Goal: Task Accomplishment & Management: Use online tool/utility

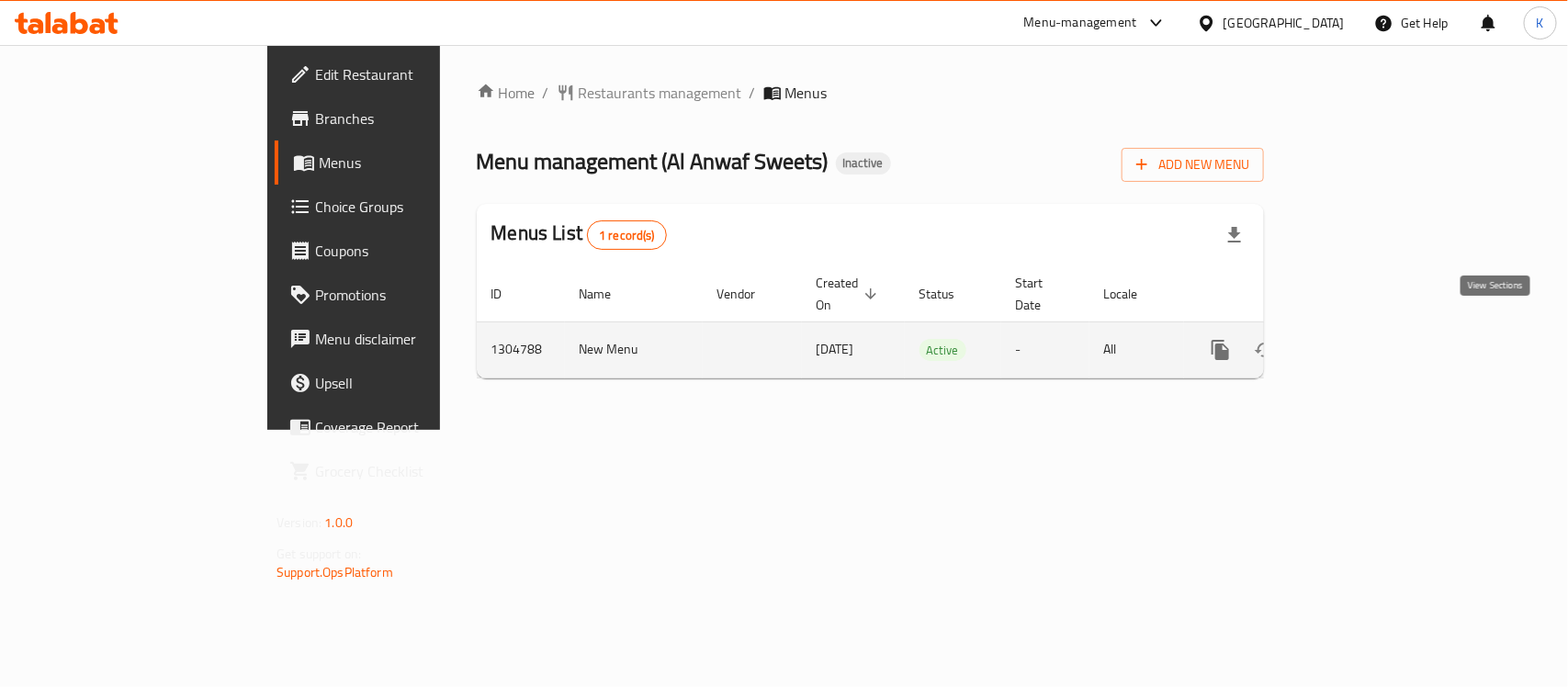
click at [1364, 339] on icon "enhanced table" at bounding box center [1353, 349] width 22 height 22
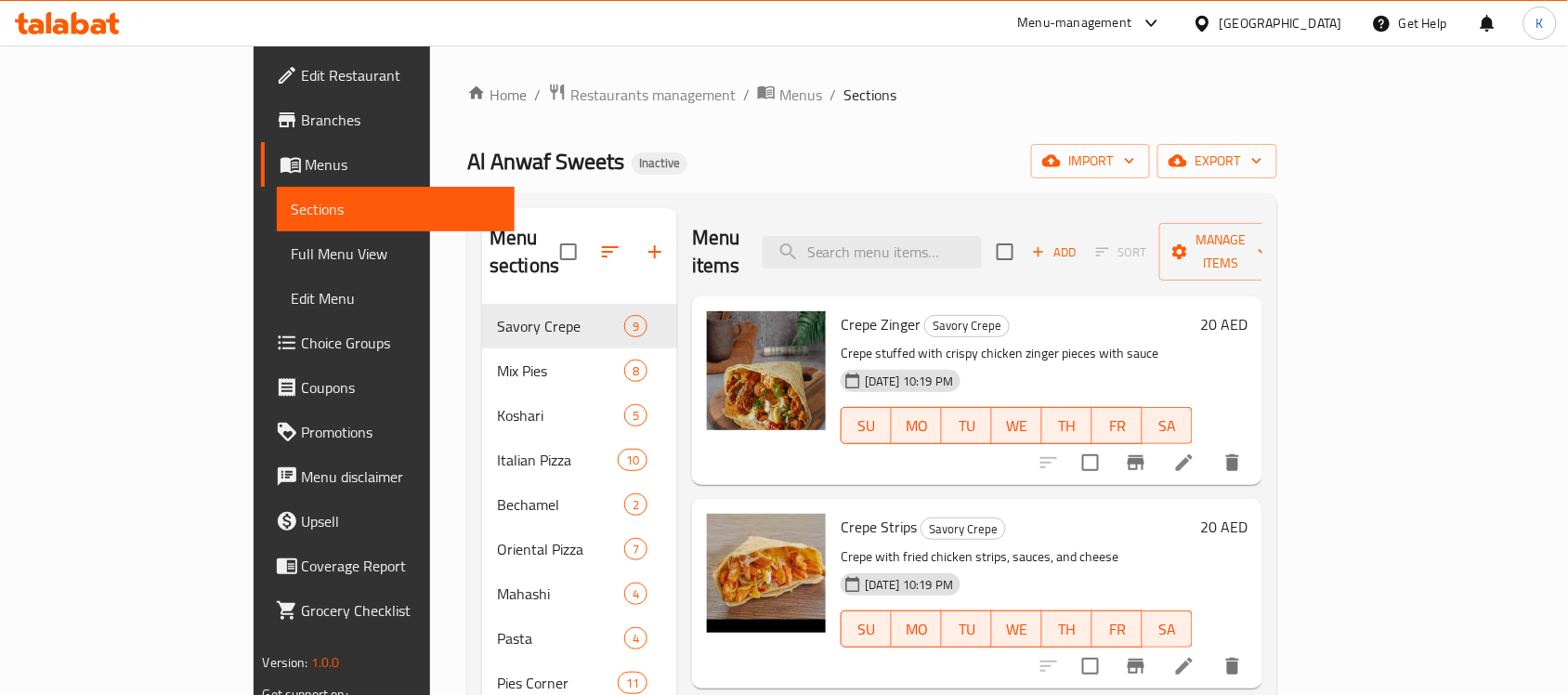
click at [291, 248] on span "Full Menu View" at bounding box center [396, 254] width 209 height 23
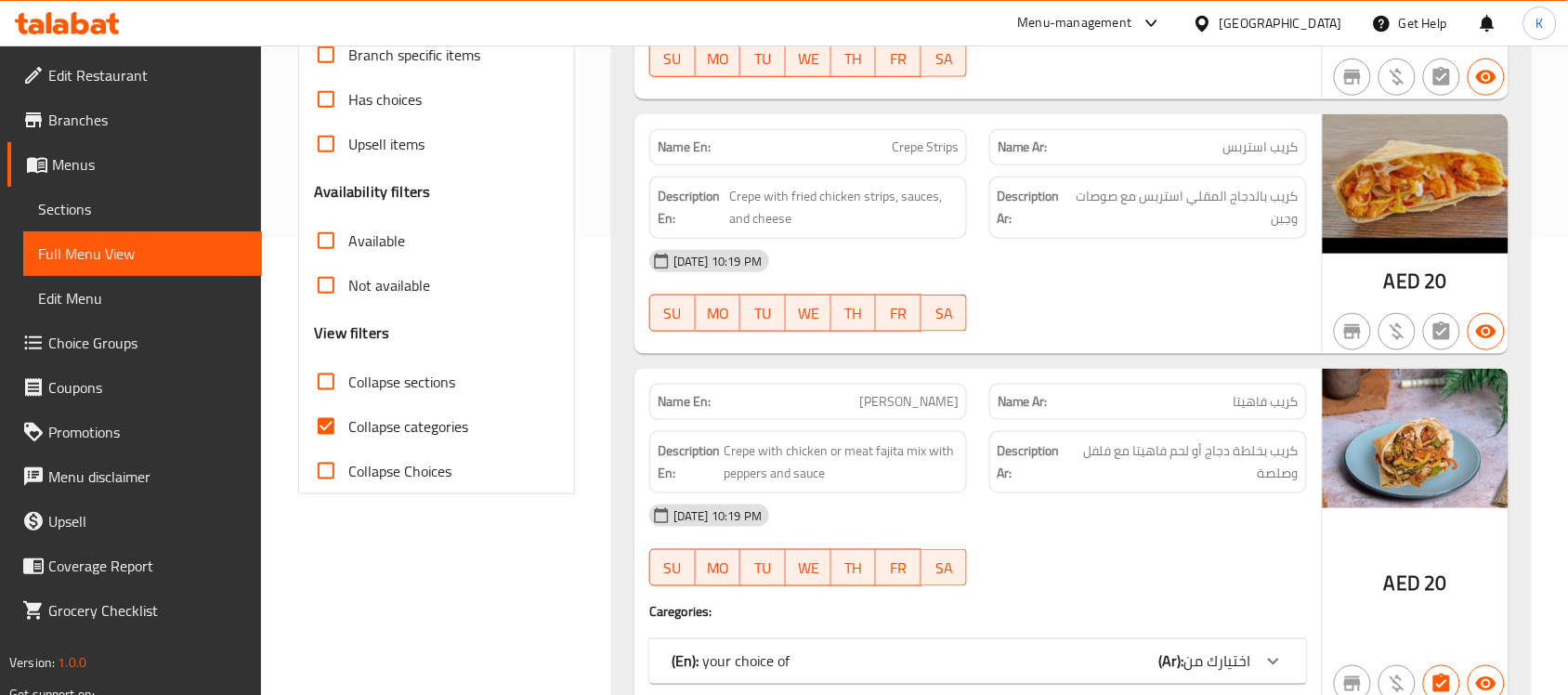
scroll to position [531, 0]
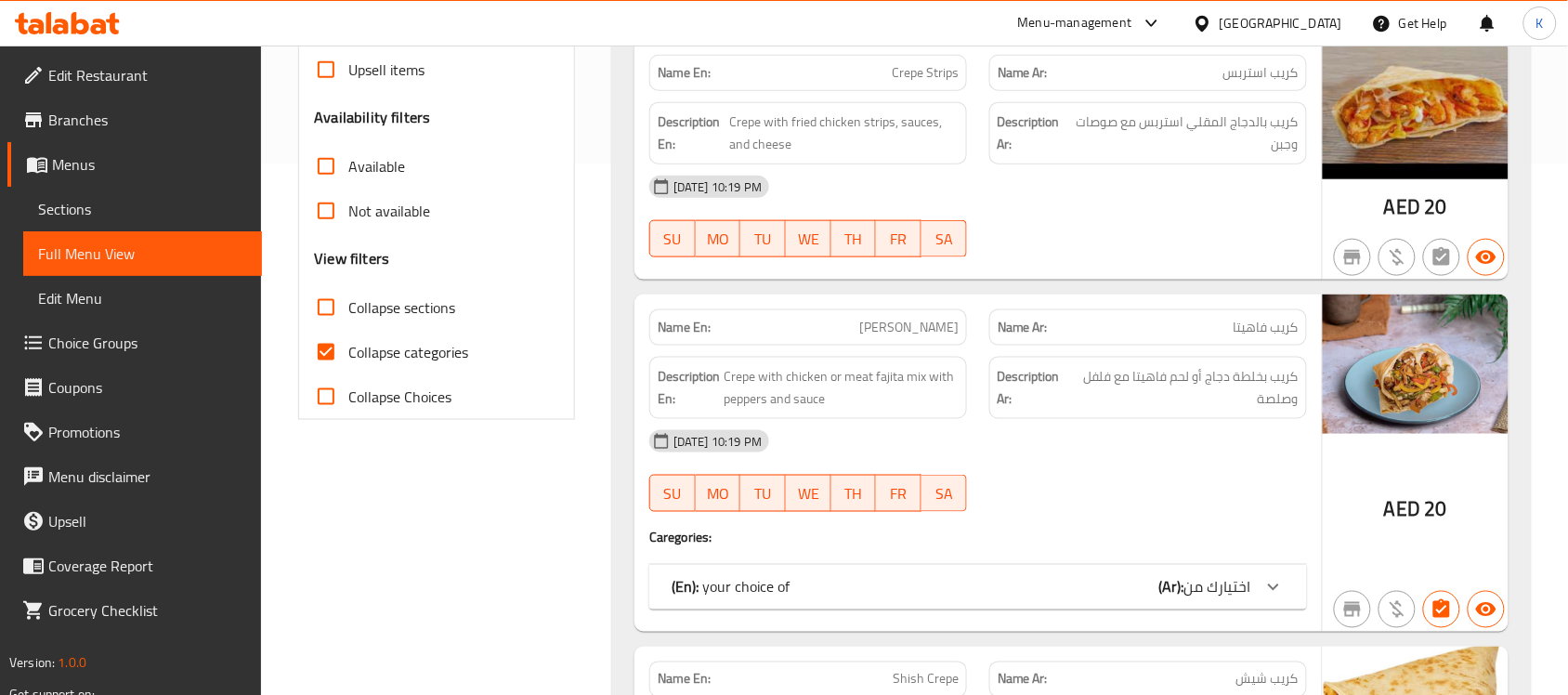
click at [323, 349] on input "Collapse categories" at bounding box center [326, 351] width 44 height 44
checkbox input "false"
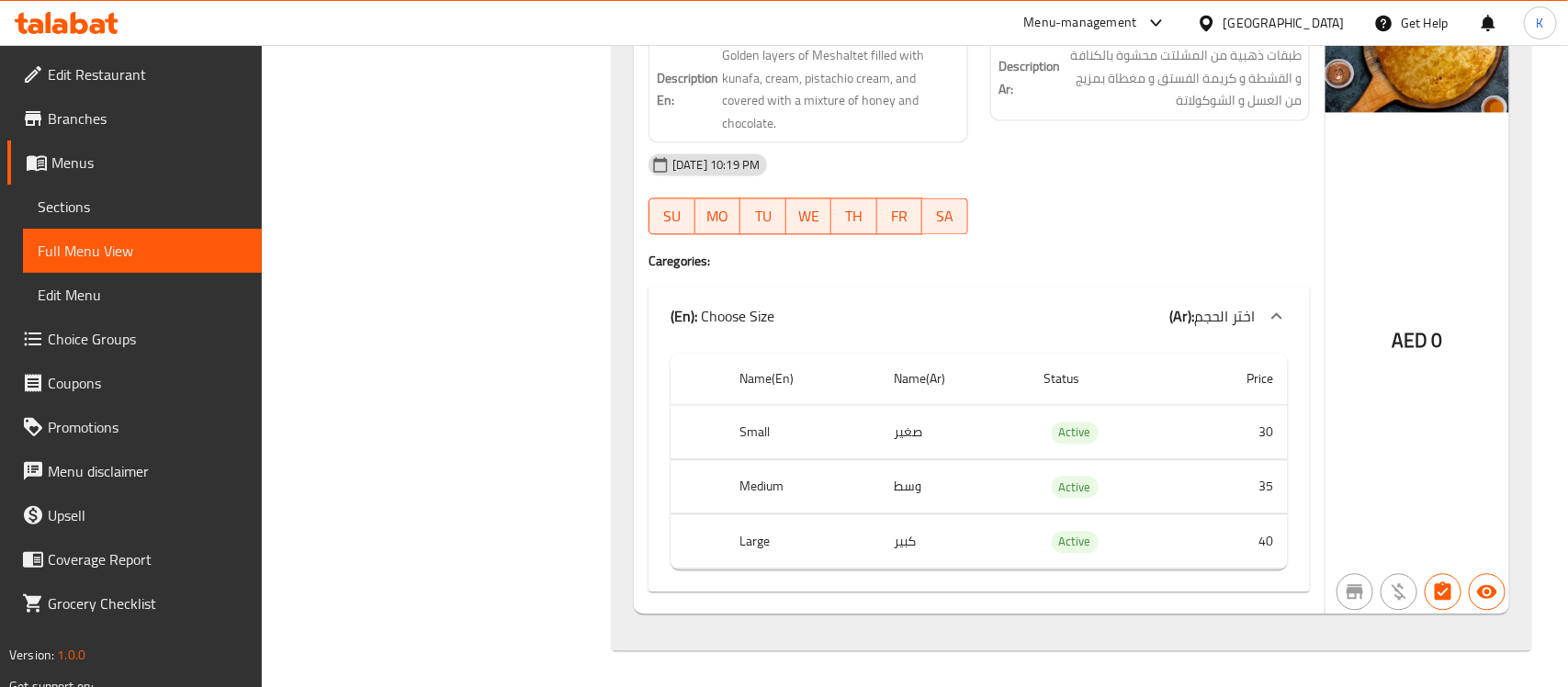
scroll to position [0, 0]
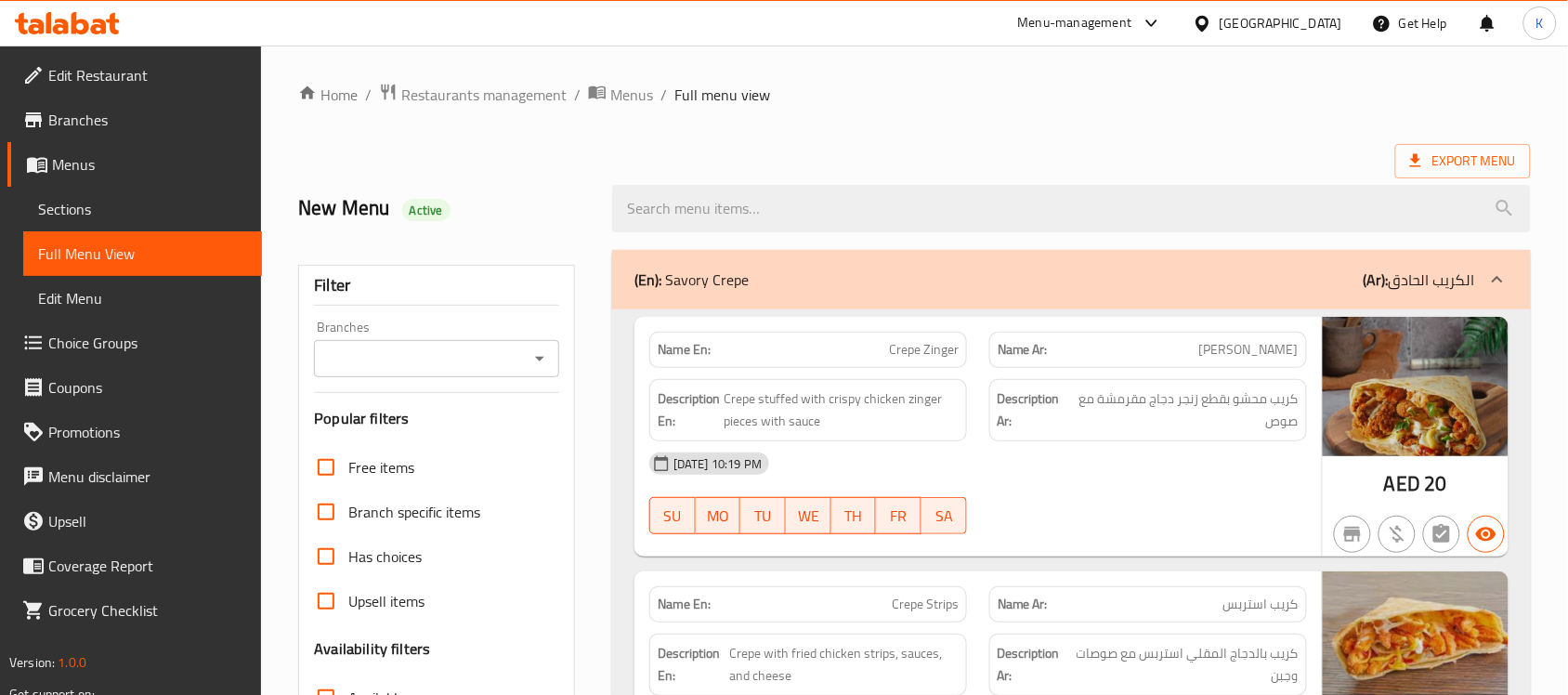
click at [192, 211] on span "Sections" at bounding box center [143, 208] width 209 height 23
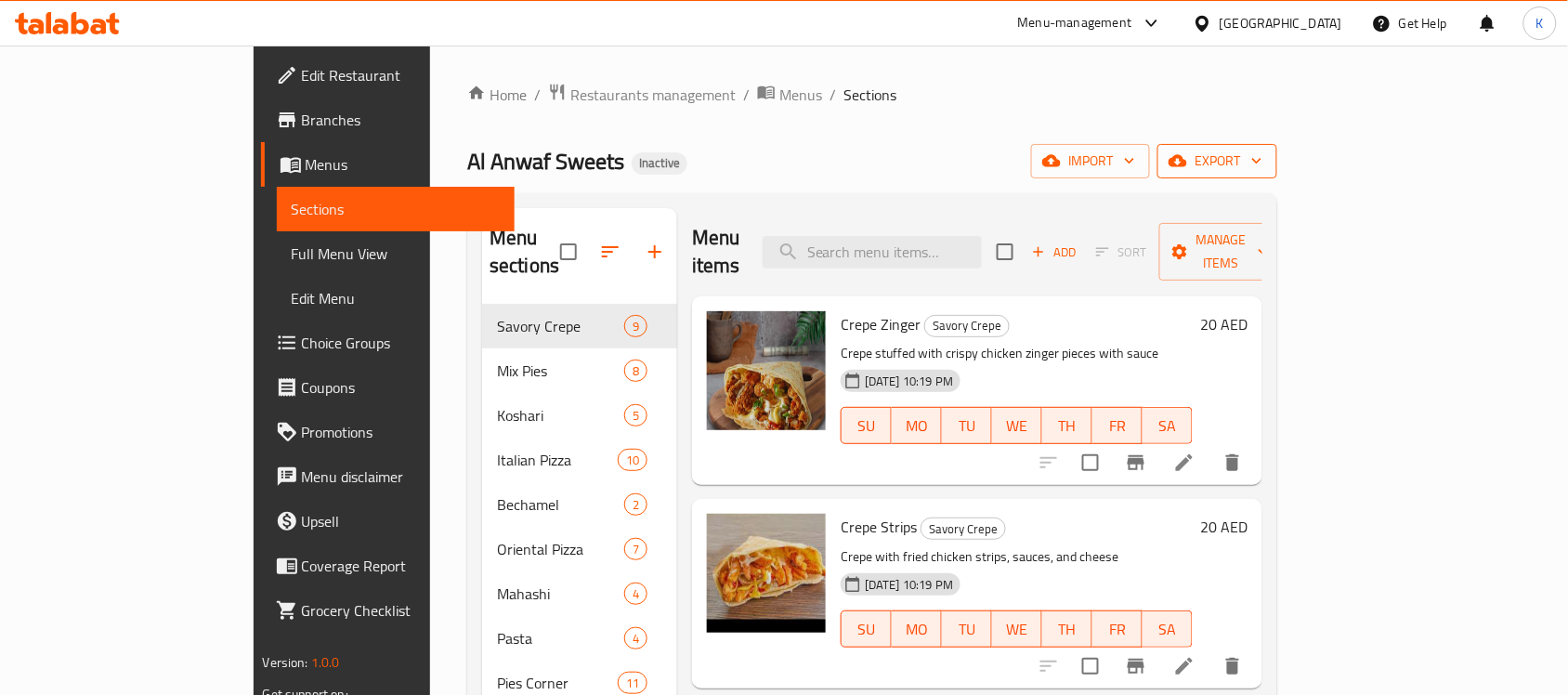
click at [1263, 165] on span "export" at bounding box center [1216, 161] width 90 height 24
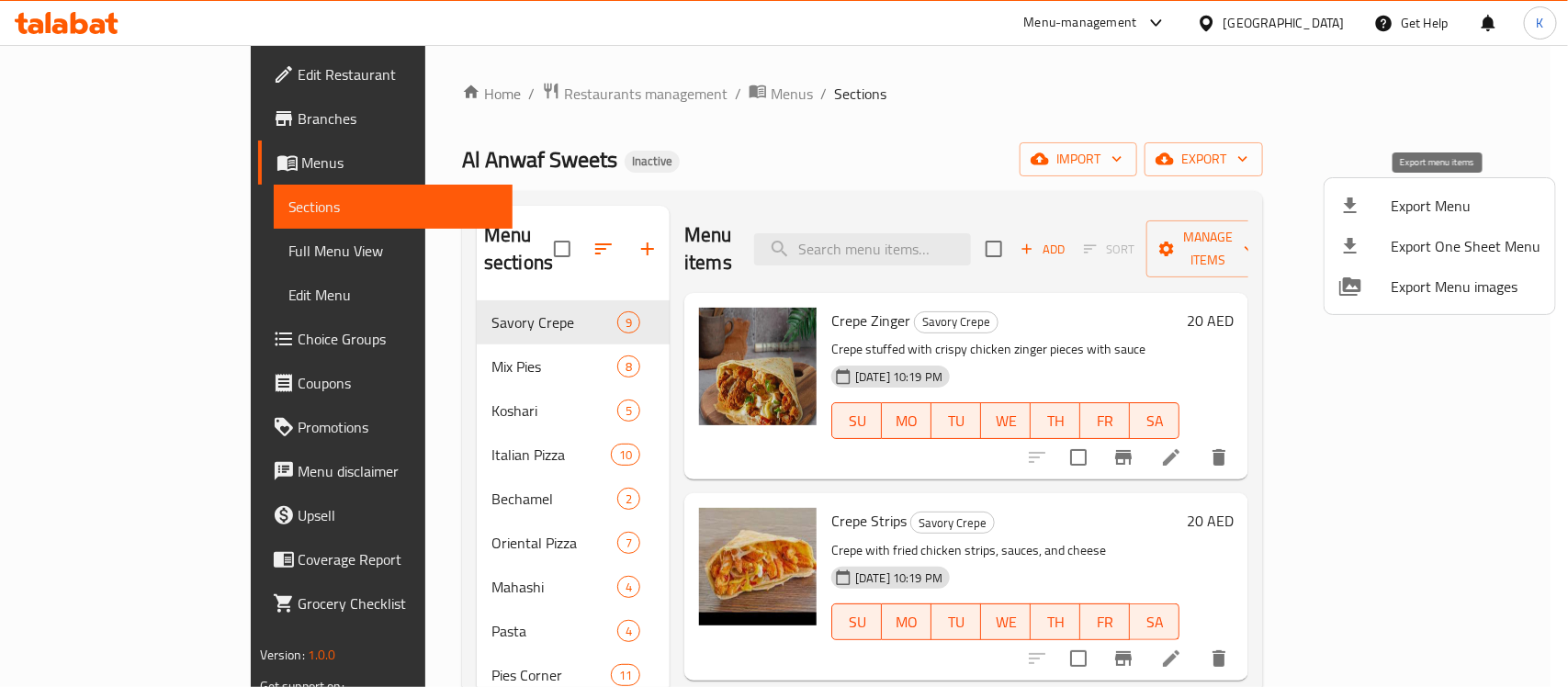
click at [1428, 199] on span "Export Menu" at bounding box center [1465, 205] width 149 height 22
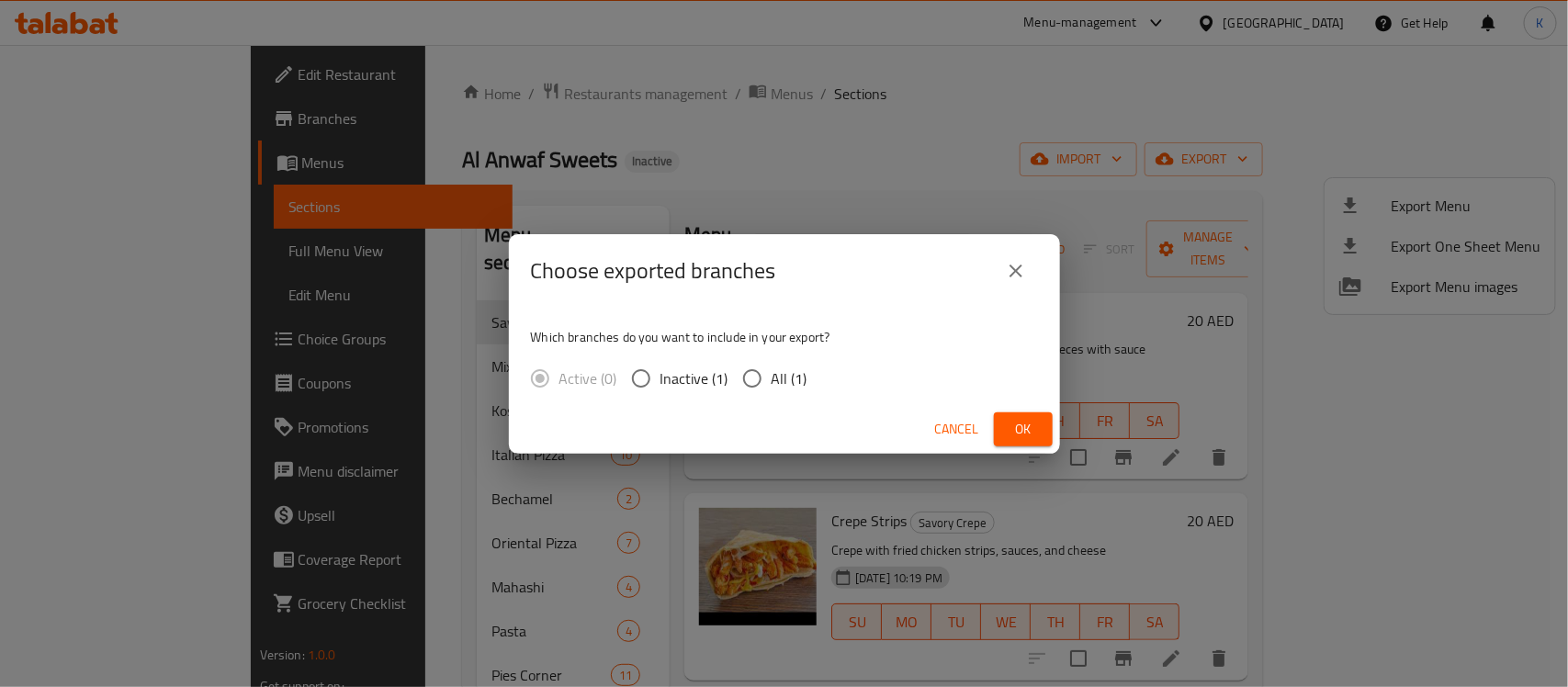
click at [790, 393] on label "All (1)" at bounding box center [770, 379] width 74 height 39
click at [771, 393] on input "All (1)" at bounding box center [753, 379] width 39 height 39
radio input "true"
click at [1035, 425] on span "Ok" at bounding box center [1023, 429] width 29 height 23
